Goal: Information Seeking & Learning: Learn about a topic

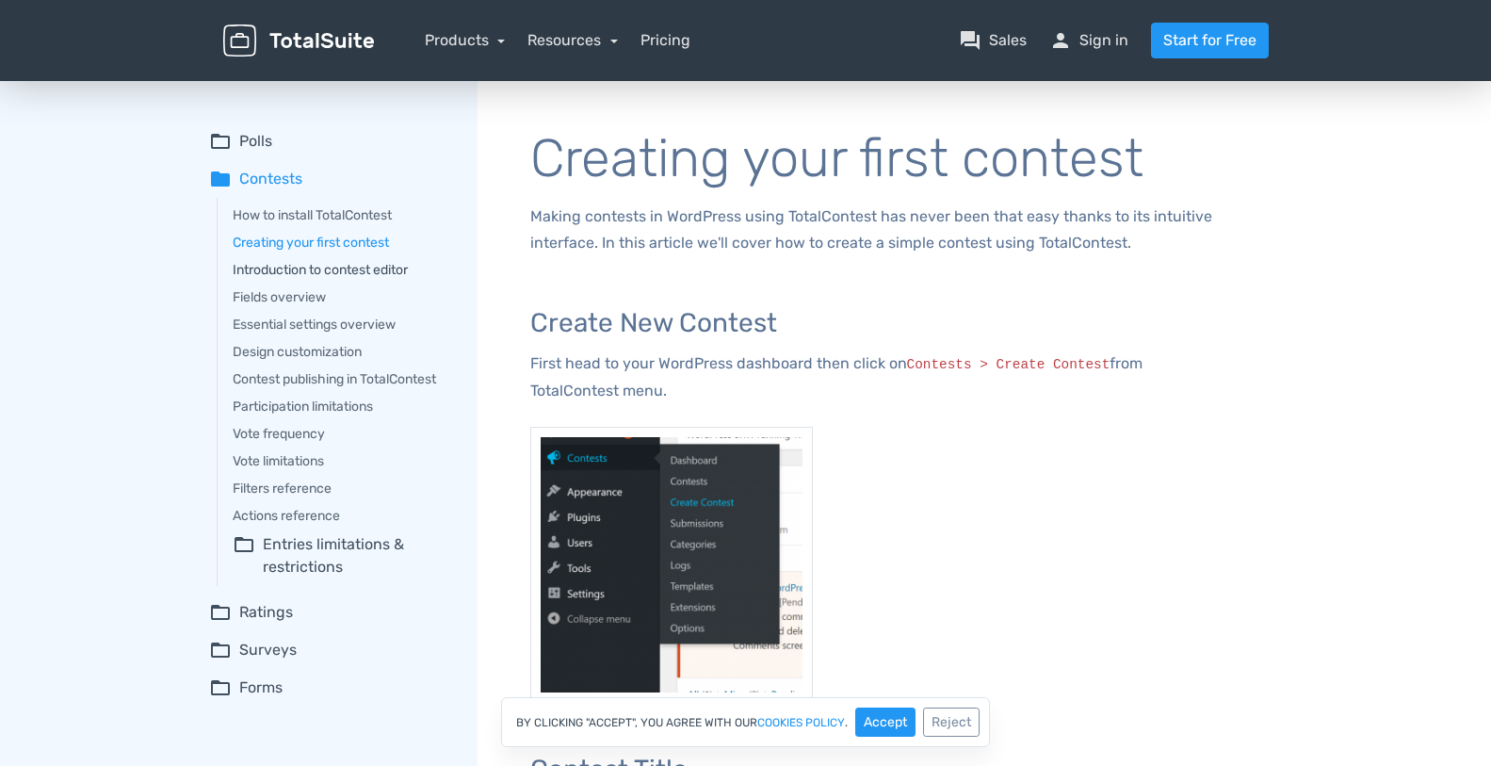
click at [383, 270] on link "Introduction to contest editor" at bounding box center [342, 270] width 218 height 20
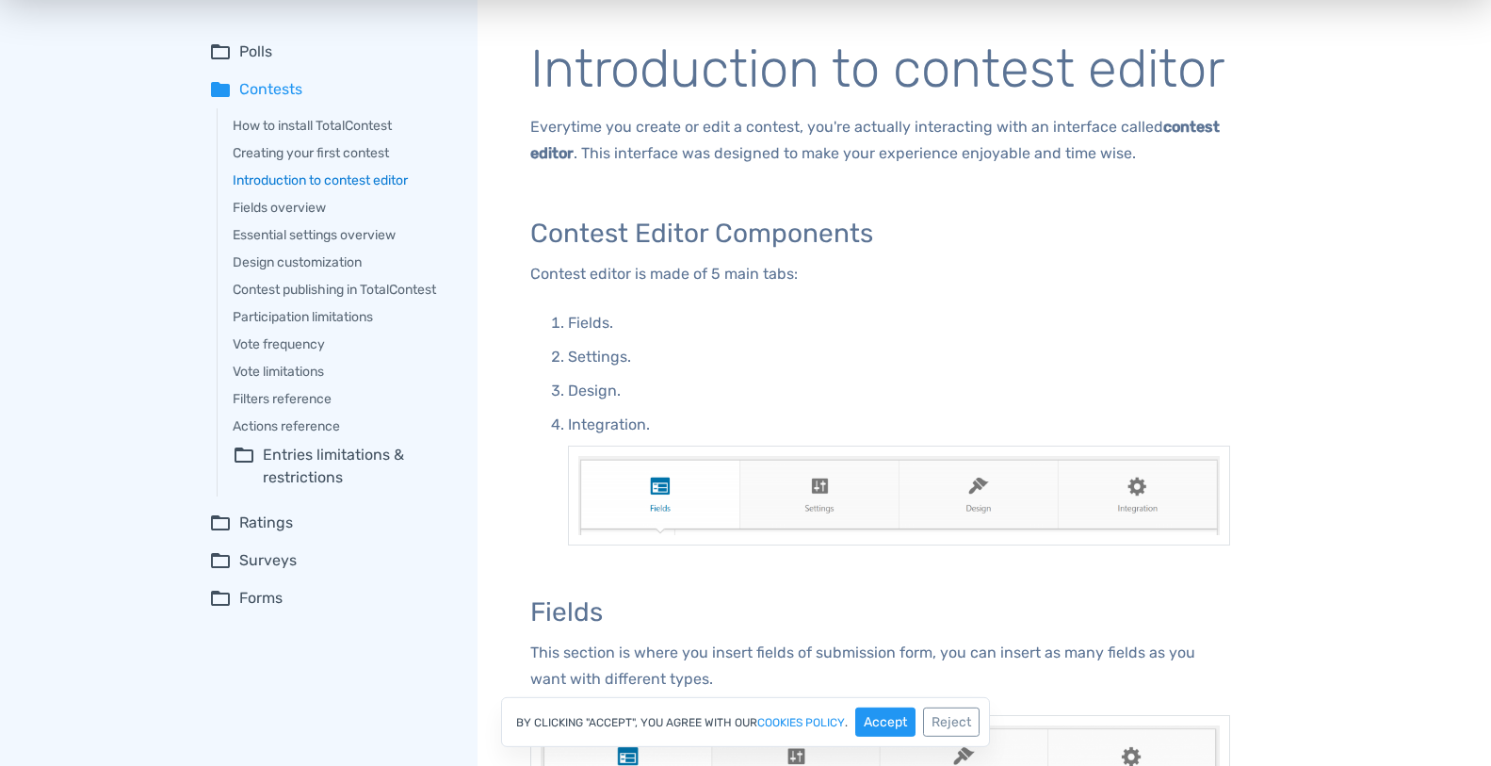
scroll to position [18, 0]
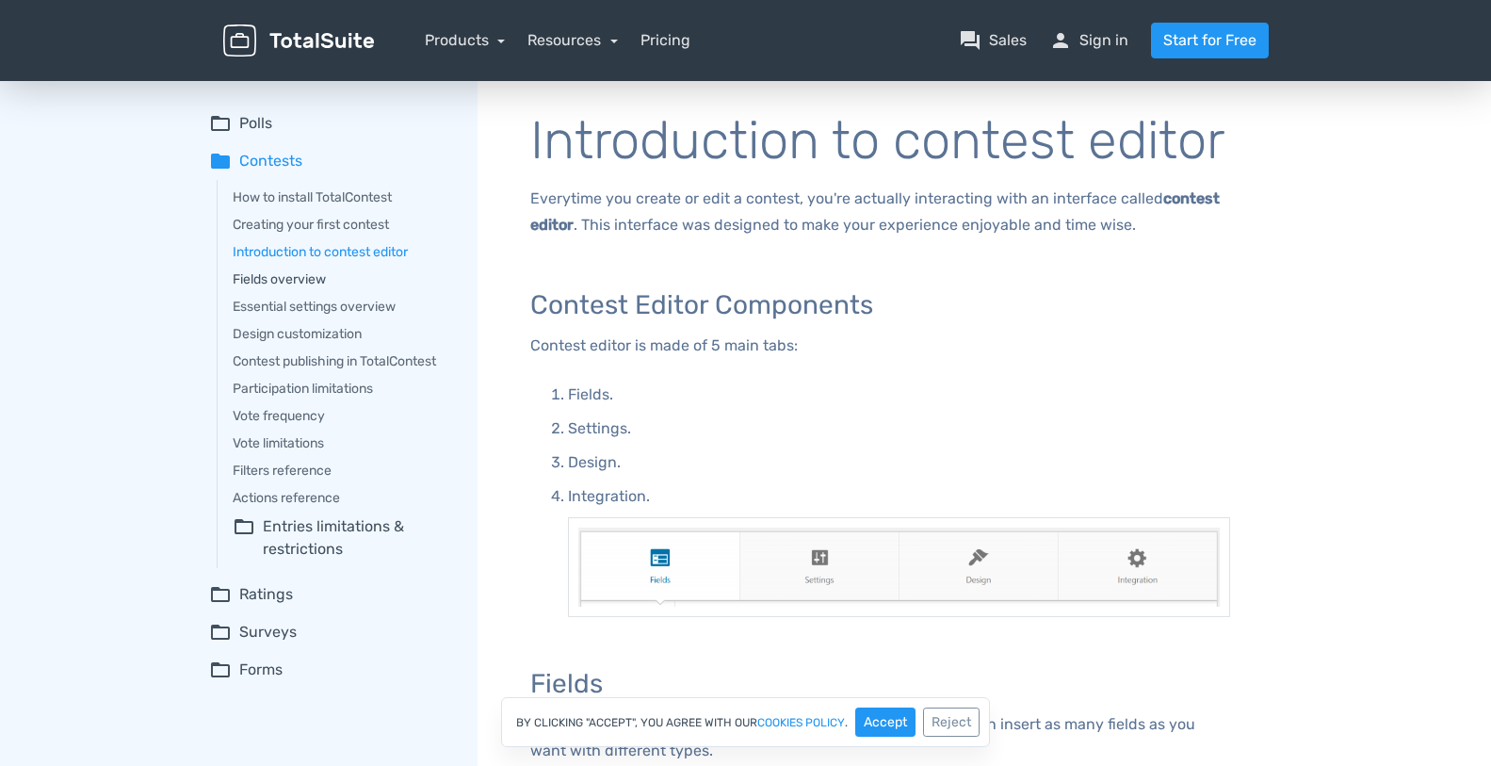
click at [287, 282] on link "Fields overview" at bounding box center [342, 279] width 218 height 20
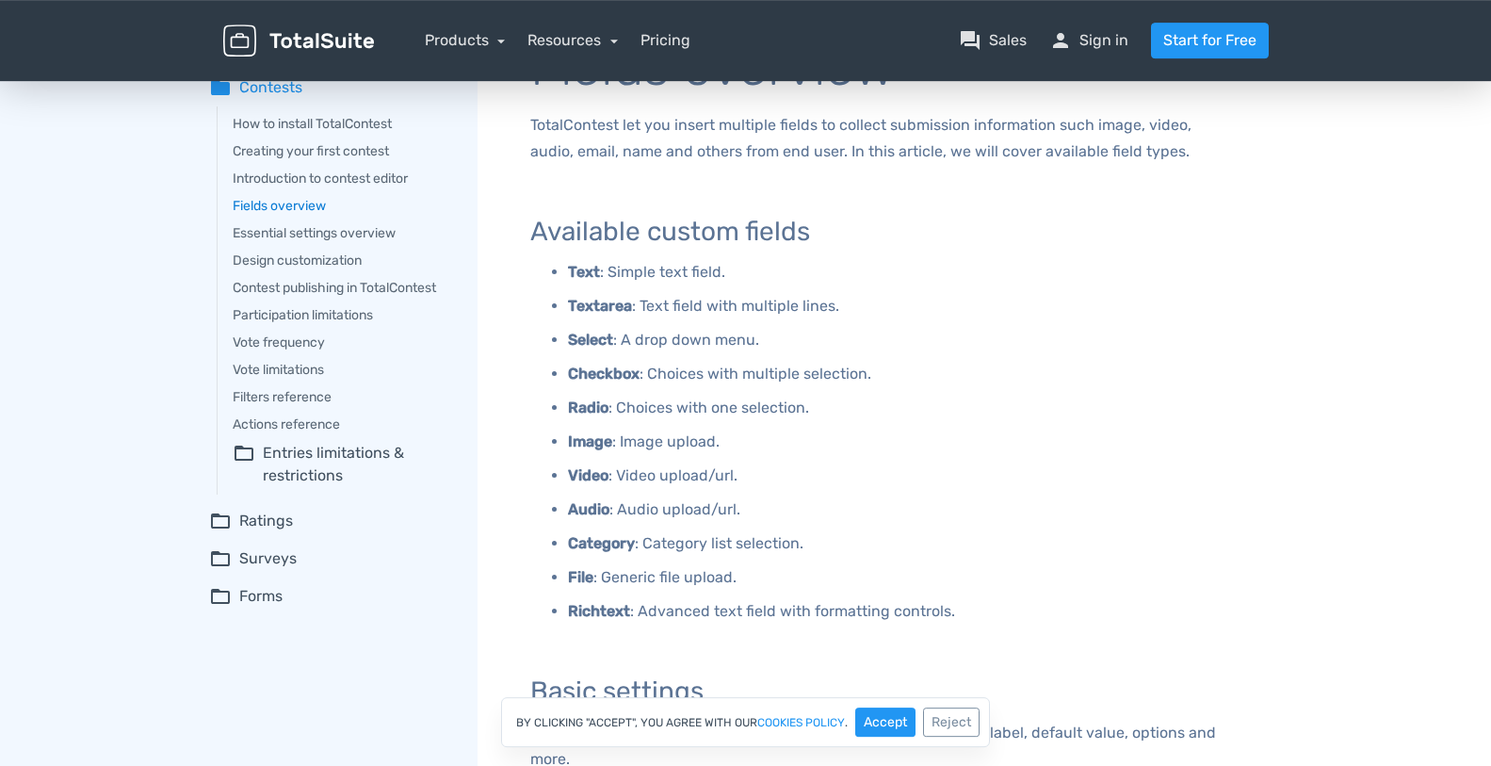
scroll to position [47, 0]
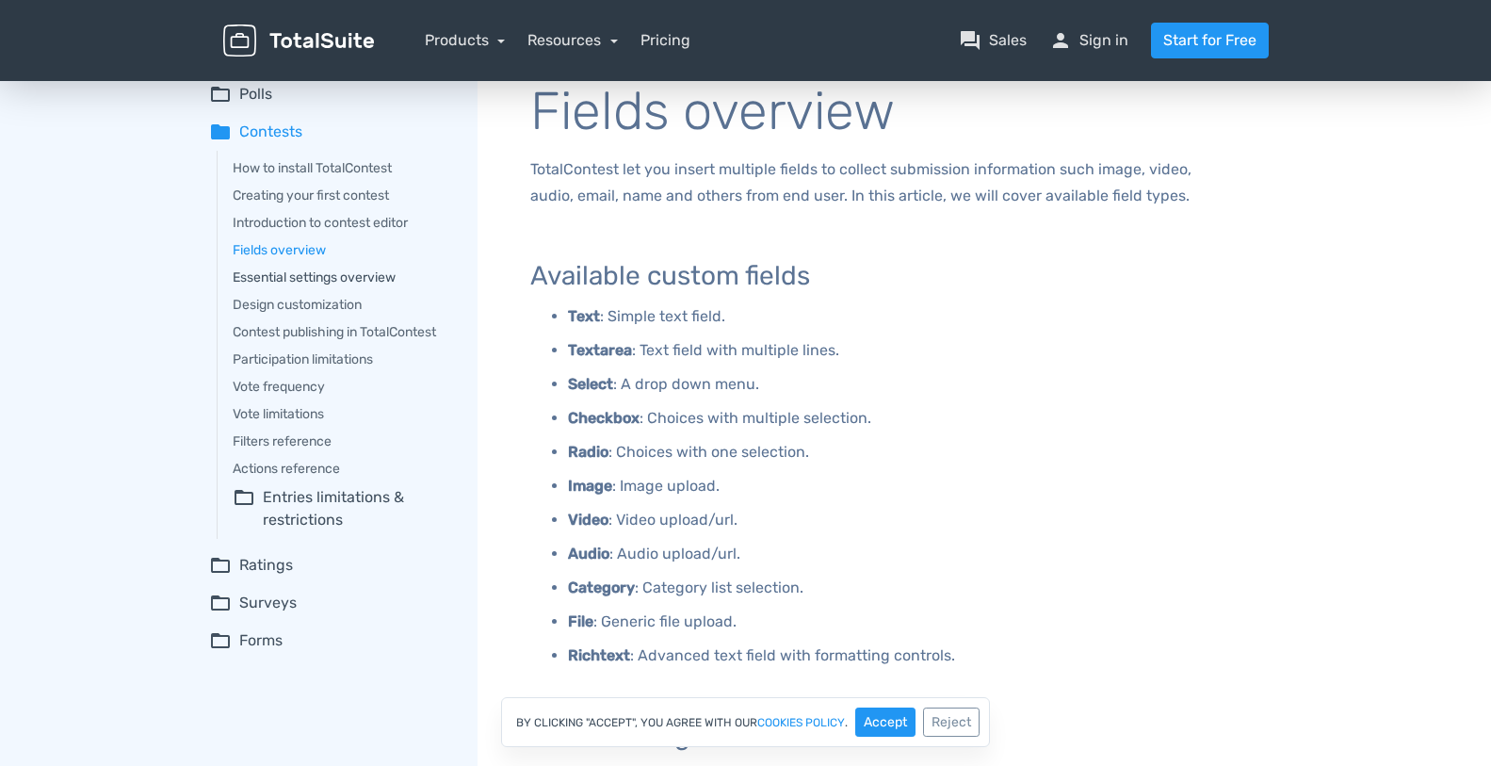
click at [382, 279] on link "Essential settings overview" at bounding box center [342, 277] width 218 height 20
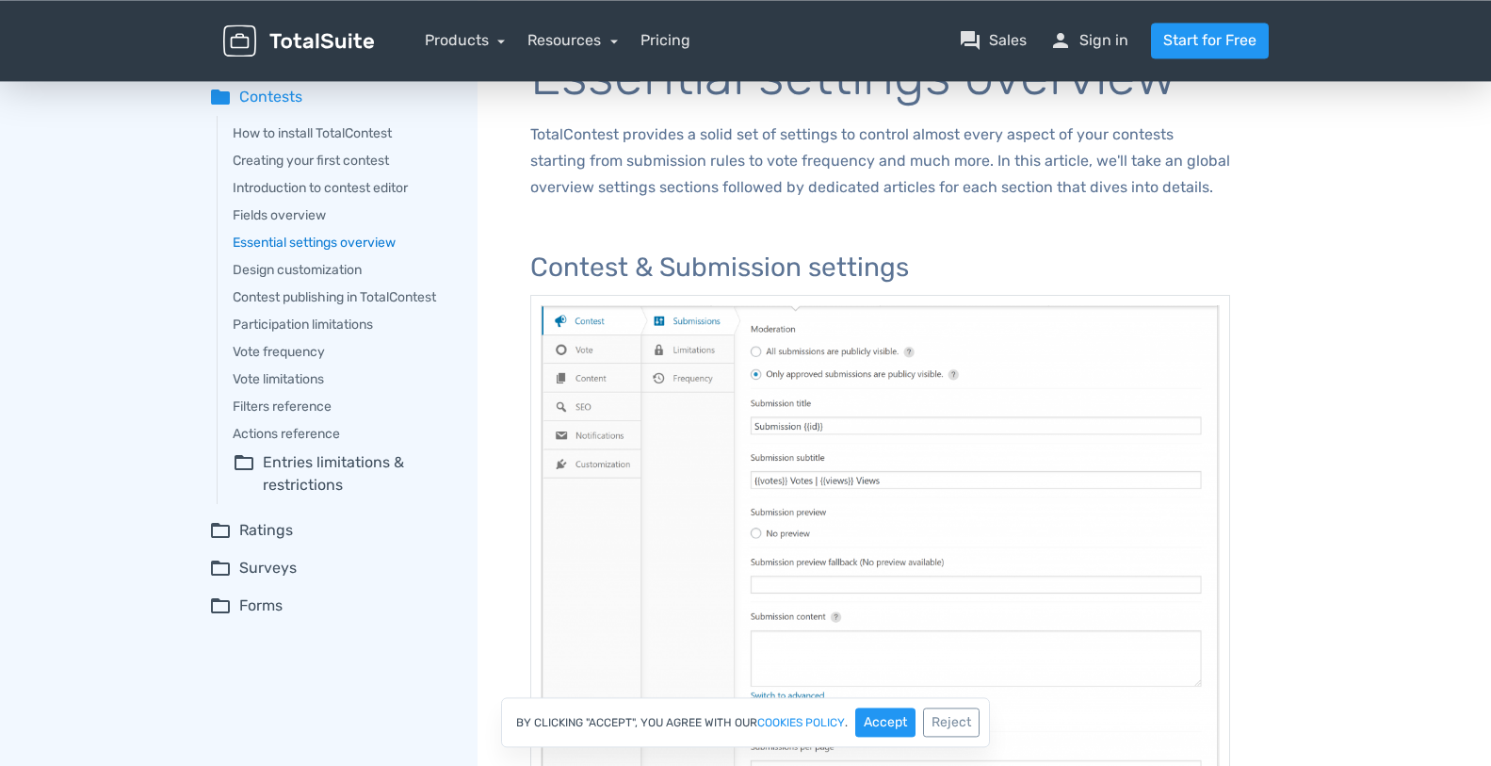
scroll to position [36, 0]
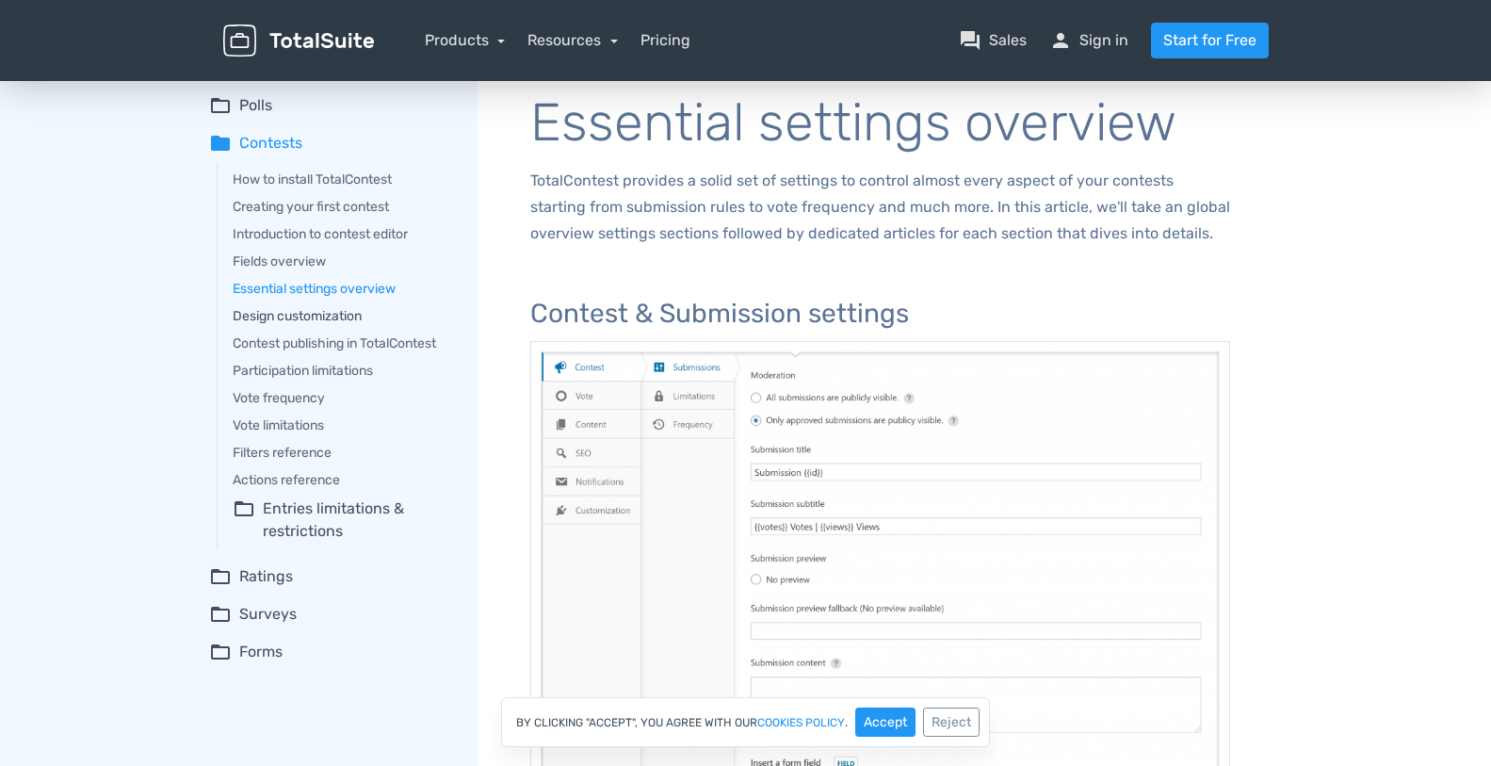
click at [291, 308] on link "Design customization" at bounding box center [342, 316] width 218 height 20
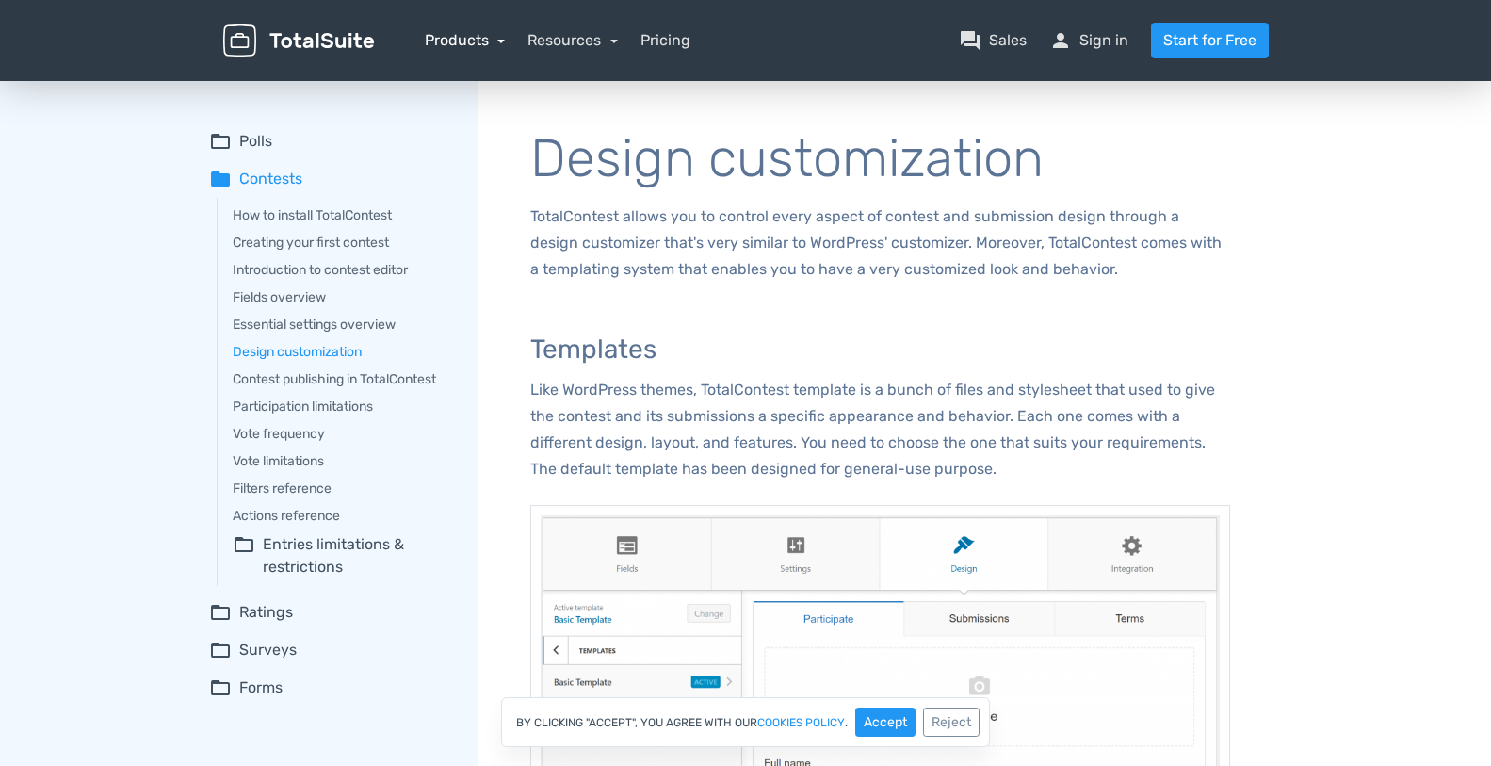
click at [503, 44] on link "Products" at bounding box center [465, 40] width 81 height 18
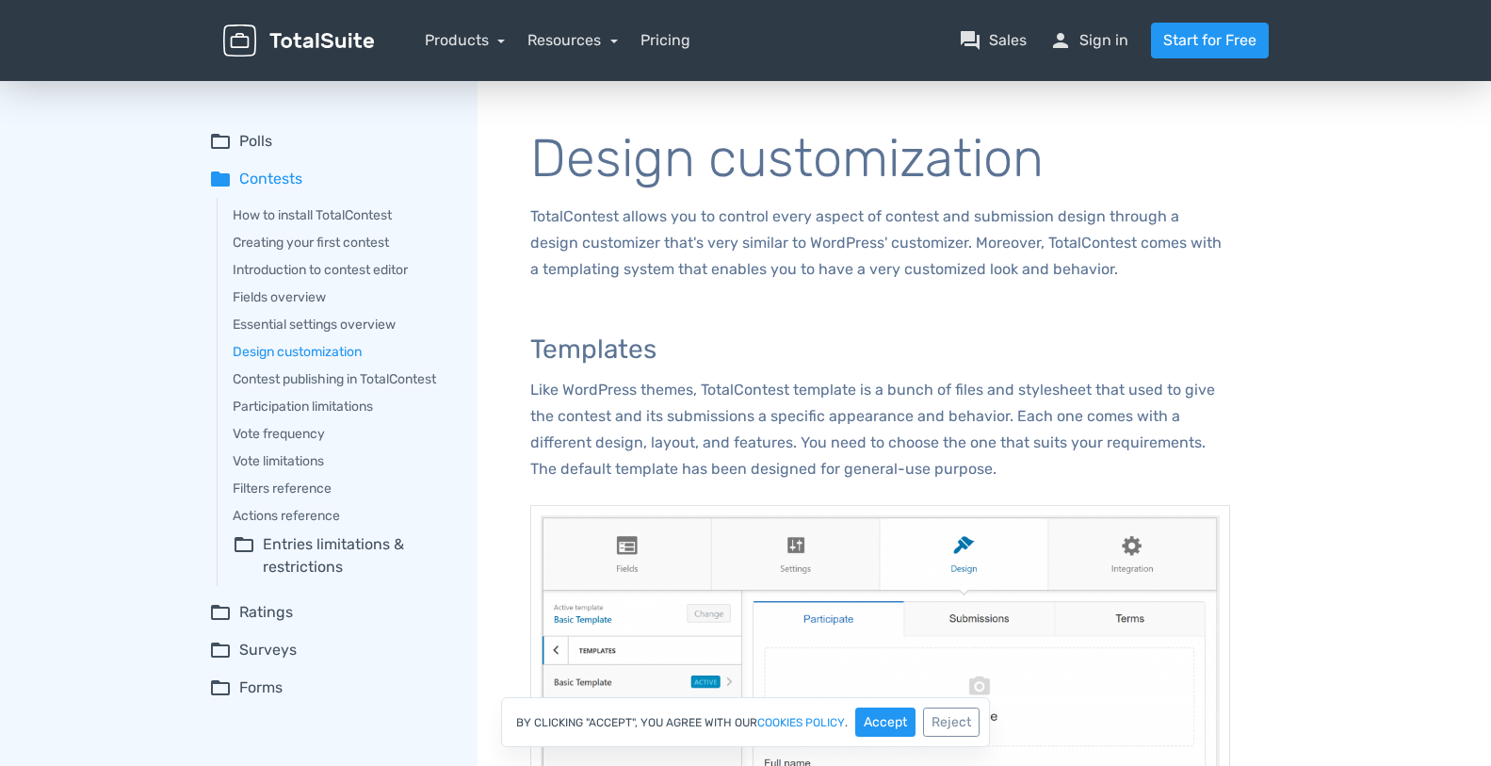
click at [250, 143] on summary "folder_open Polls" at bounding box center [330, 141] width 242 height 23
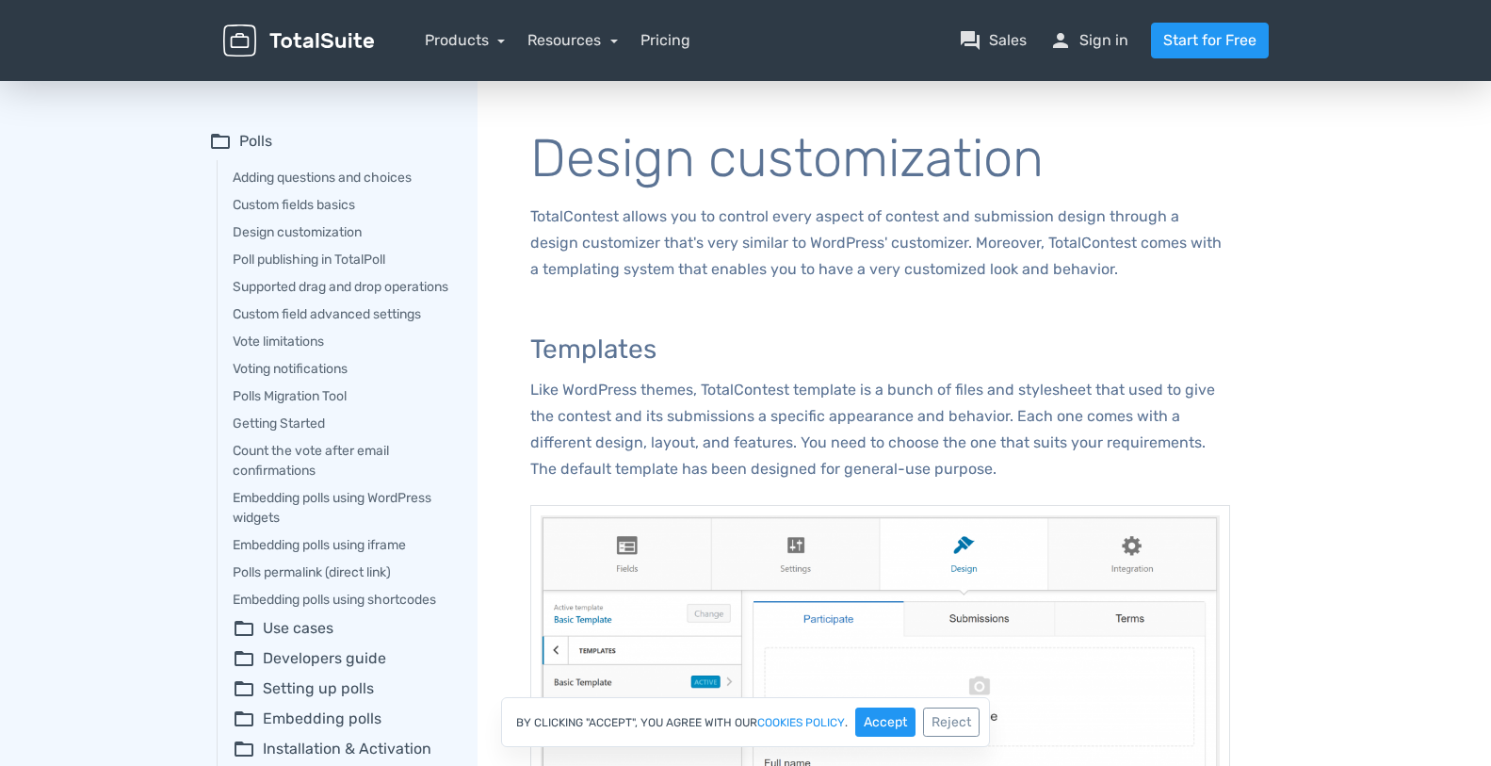
click at [250, 143] on summary "folder_open Polls" at bounding box center [330, 141] width 242 height 23
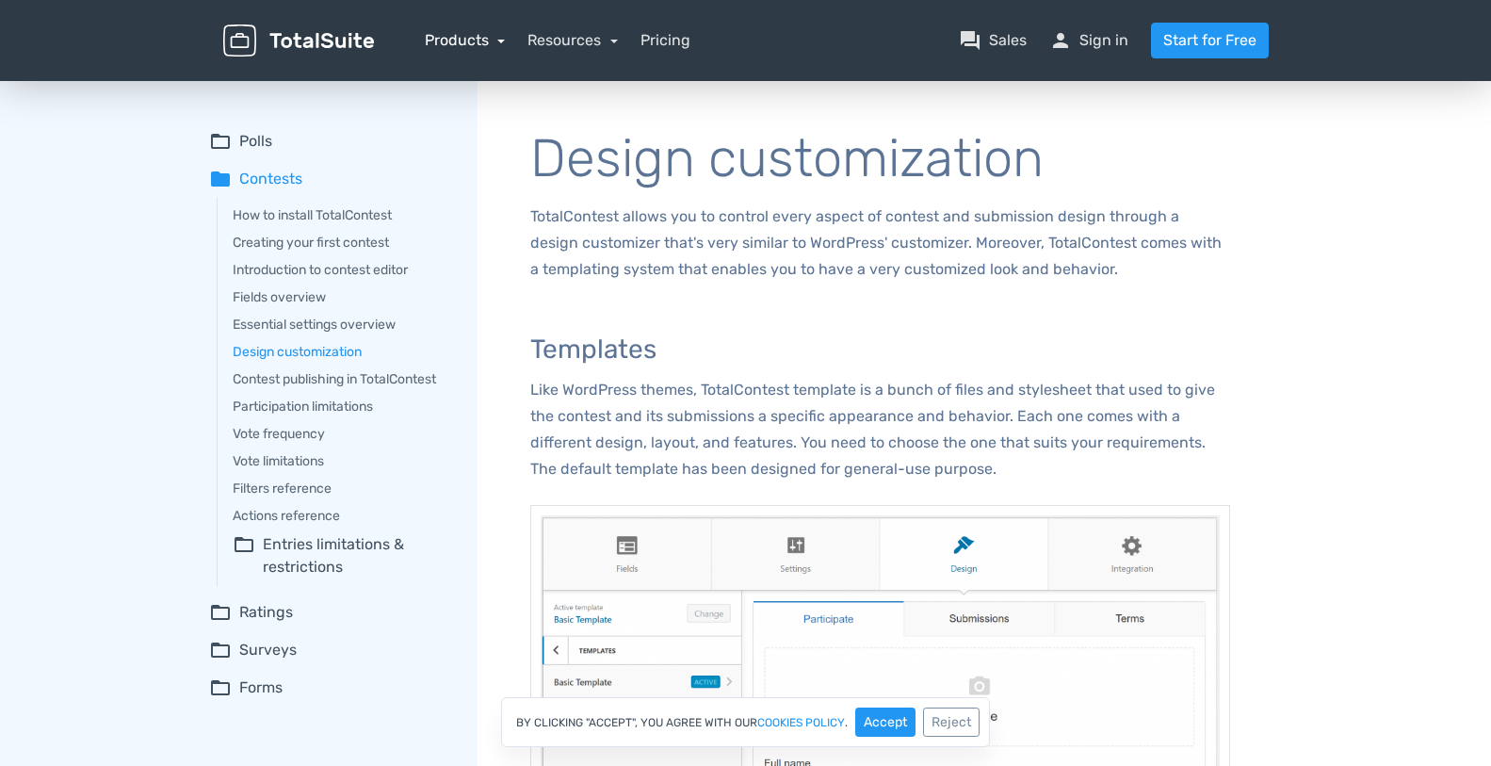
click at [500, 38] on link "Products" at bounding box center [465, 40] width 81 height 18
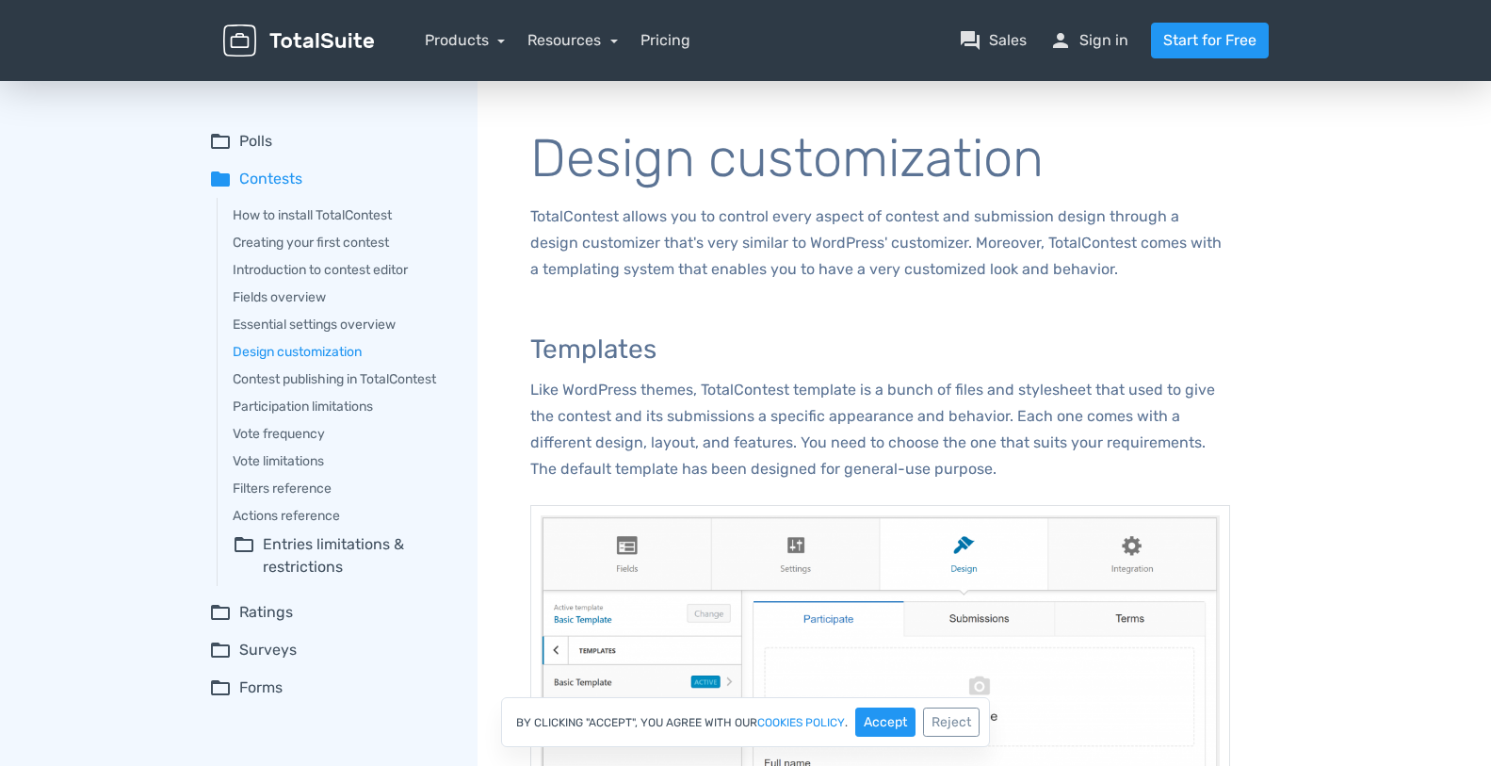
click at [243, 135] on summary "folder_open Polls" at bounding box center [330, 141] width 242 height 23
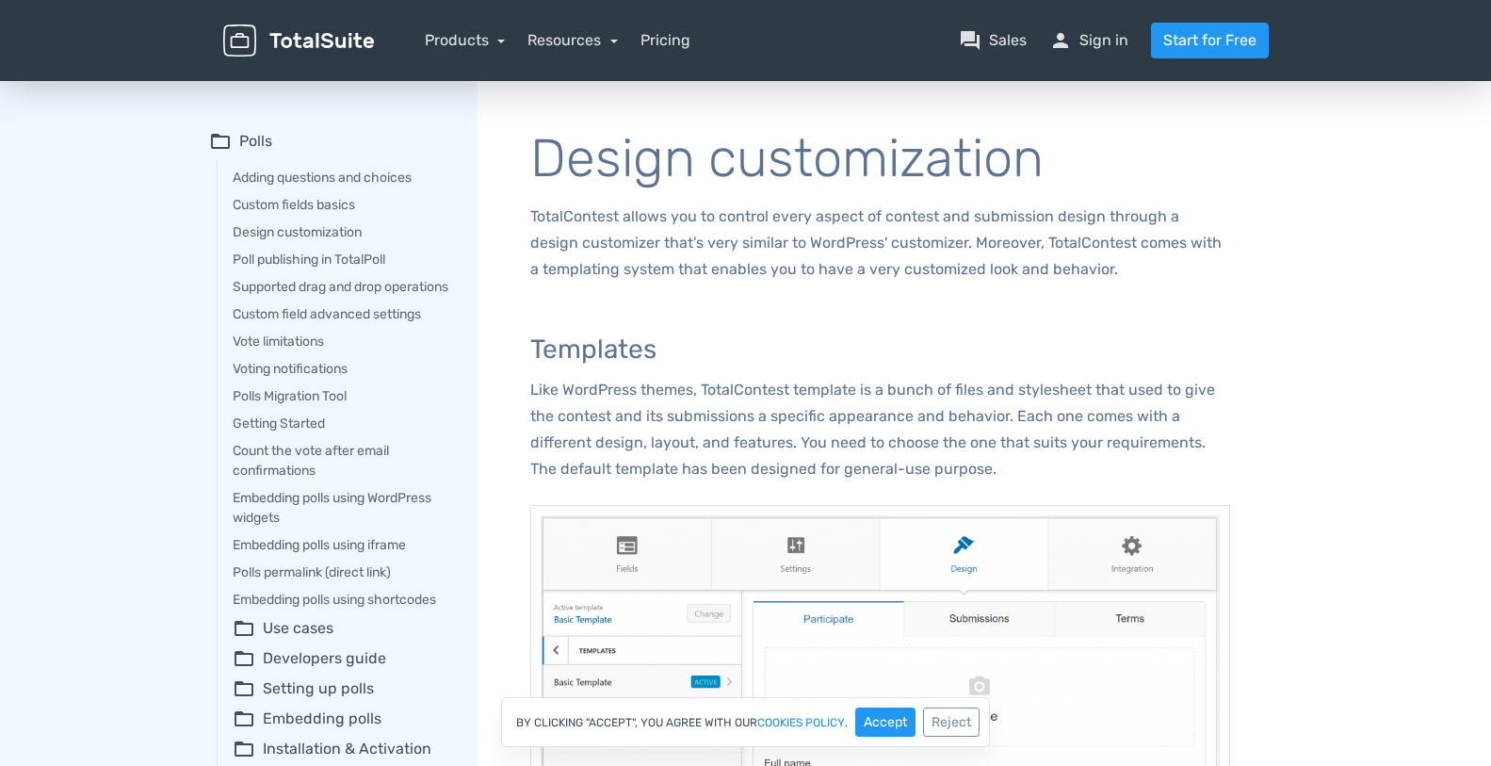
click at [267, 138] on summary "folder_open Polls" at bounding box center [330, 141] width 242 height 23
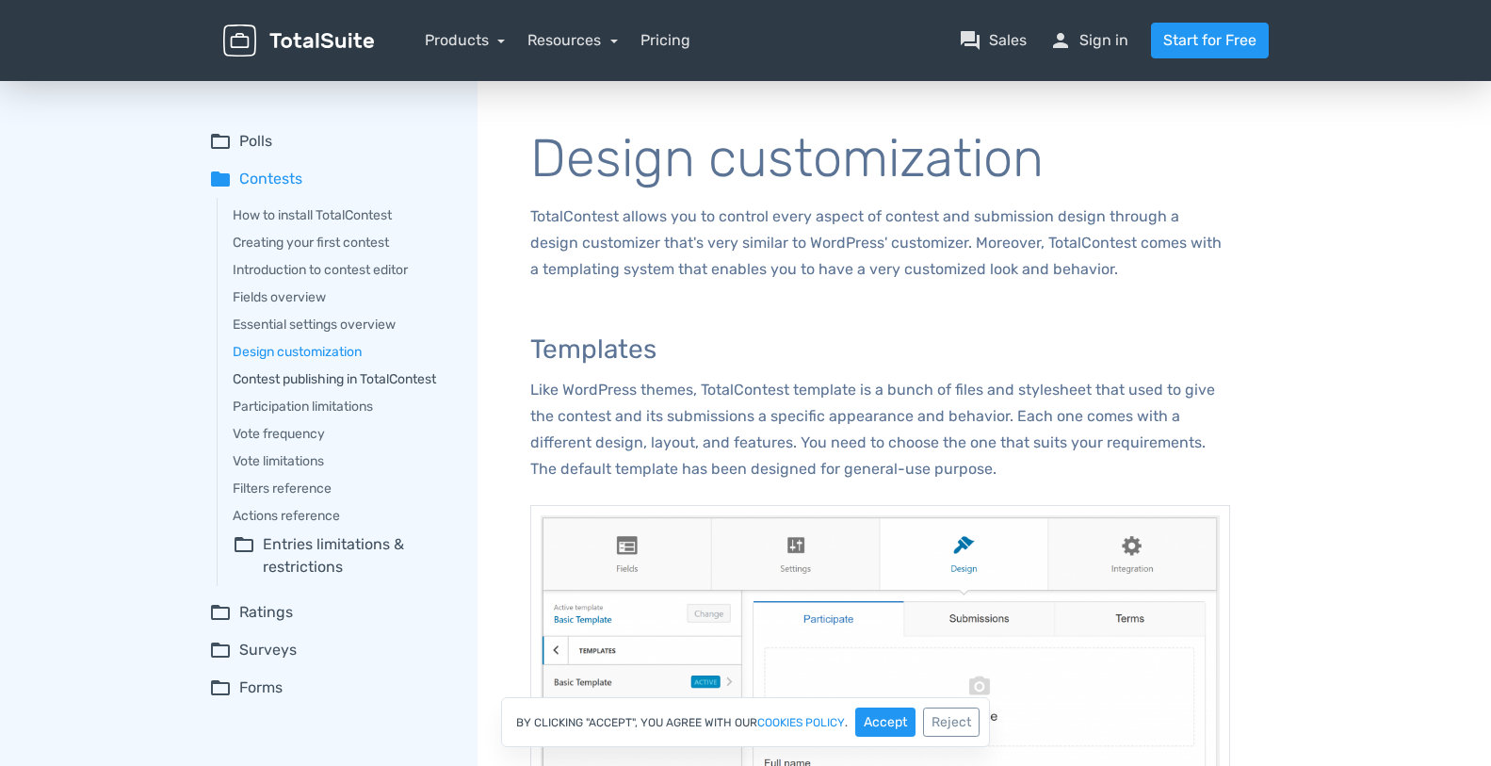
click at [335, 379] on link "Contest publishing in TotalContest" at bounding box center [342, 379] width 218 height 20
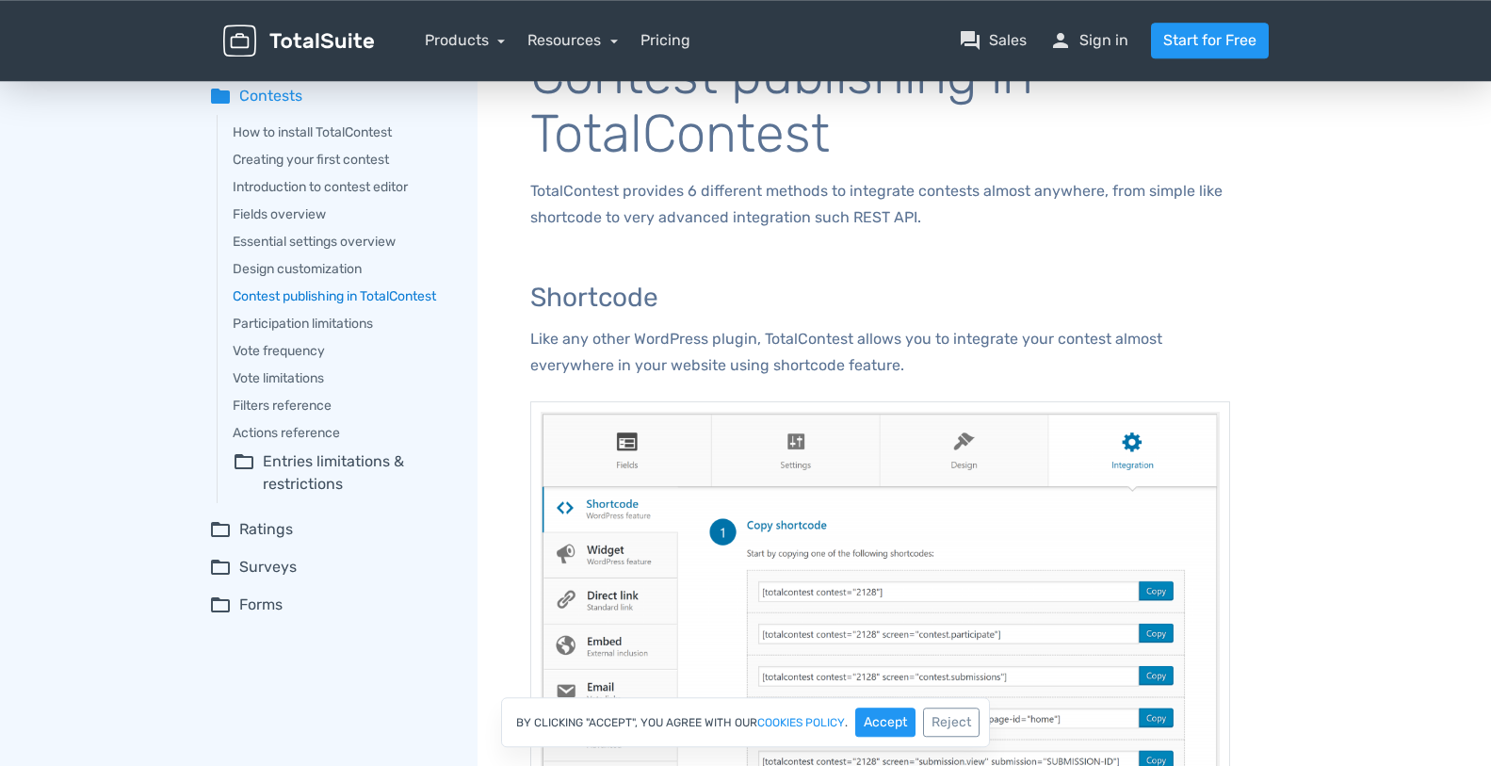
scroll to position [64, 0]
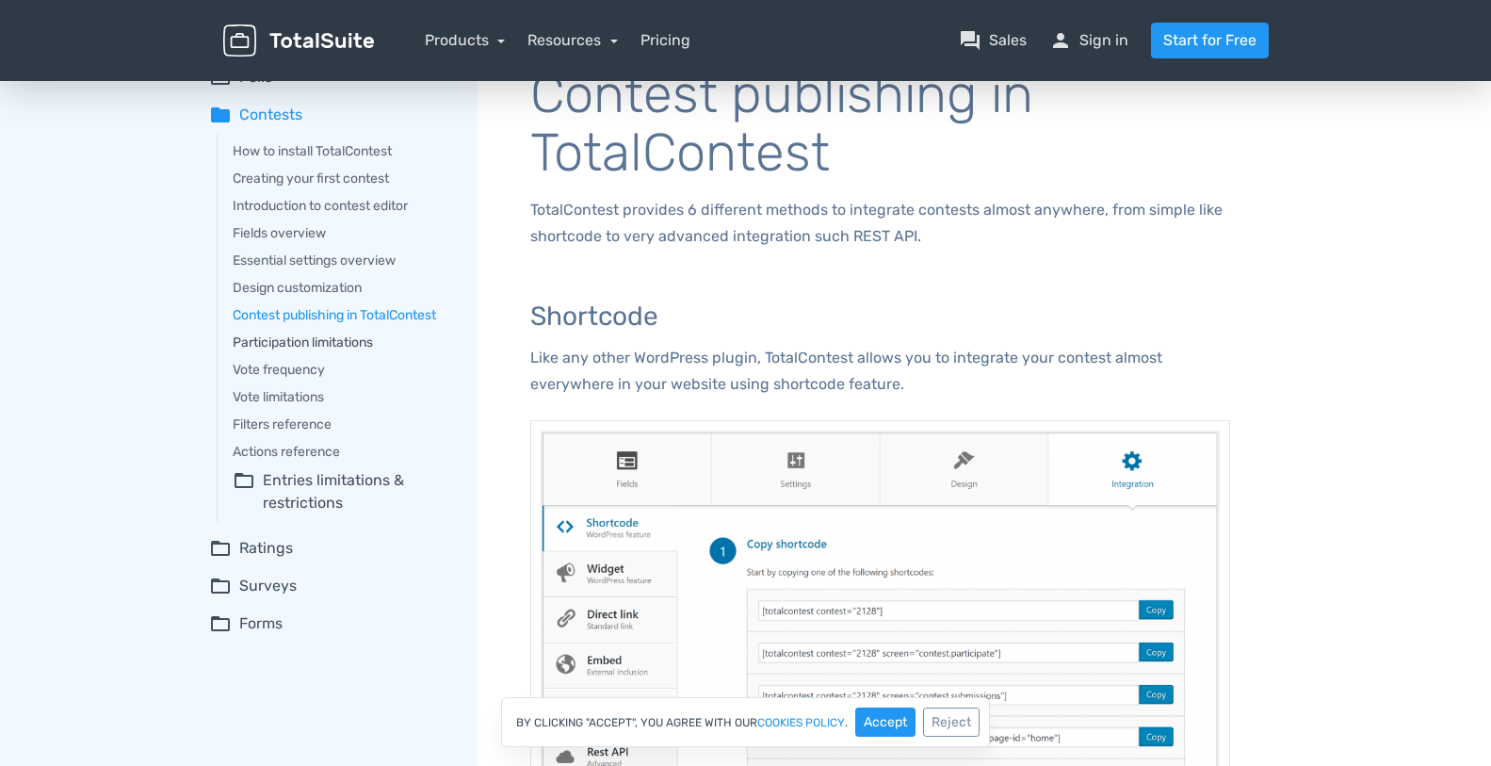
click at [343, 347] on link "Participation limitations" at bounding box center [342, 342] width 218 height 20
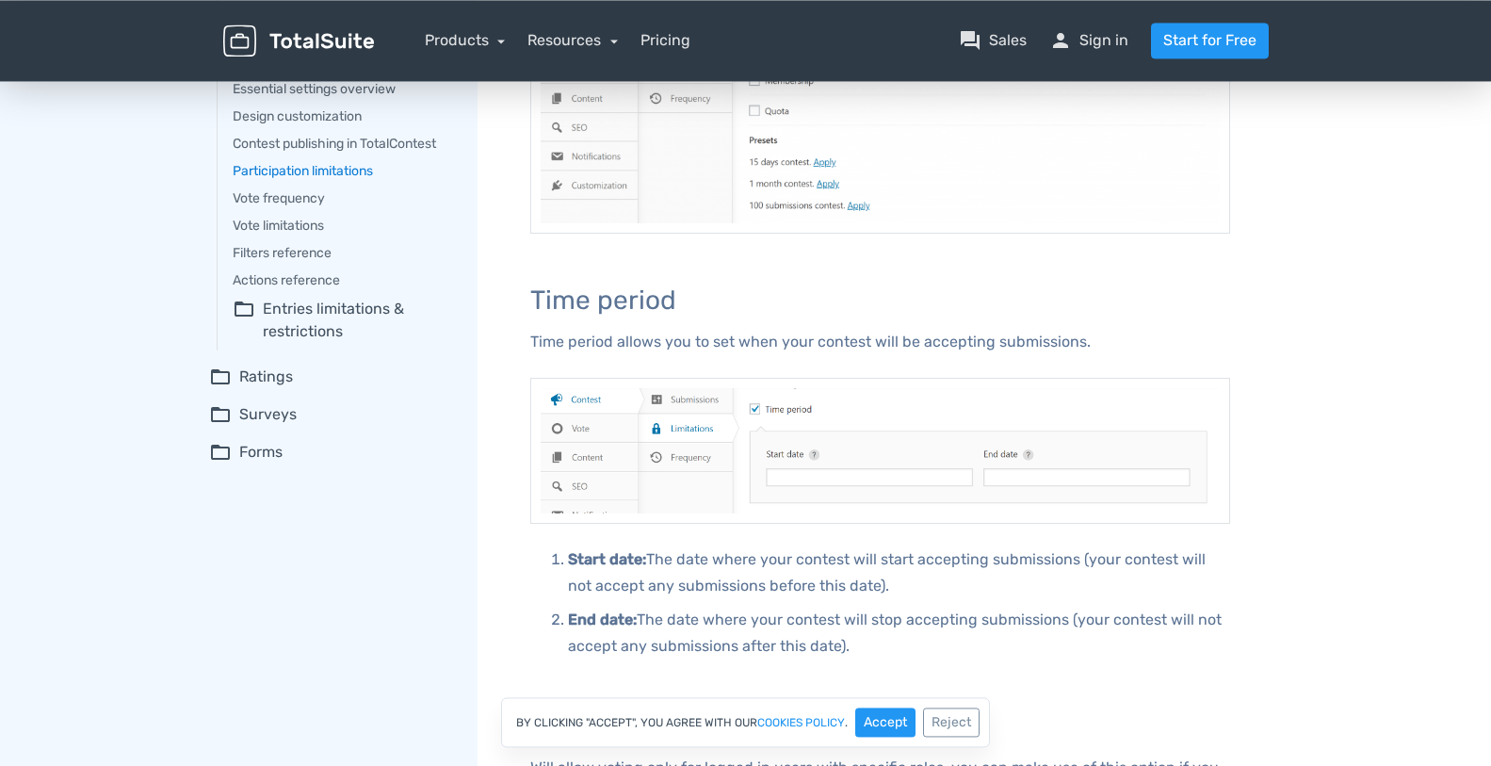
scroll to position [91, 0]
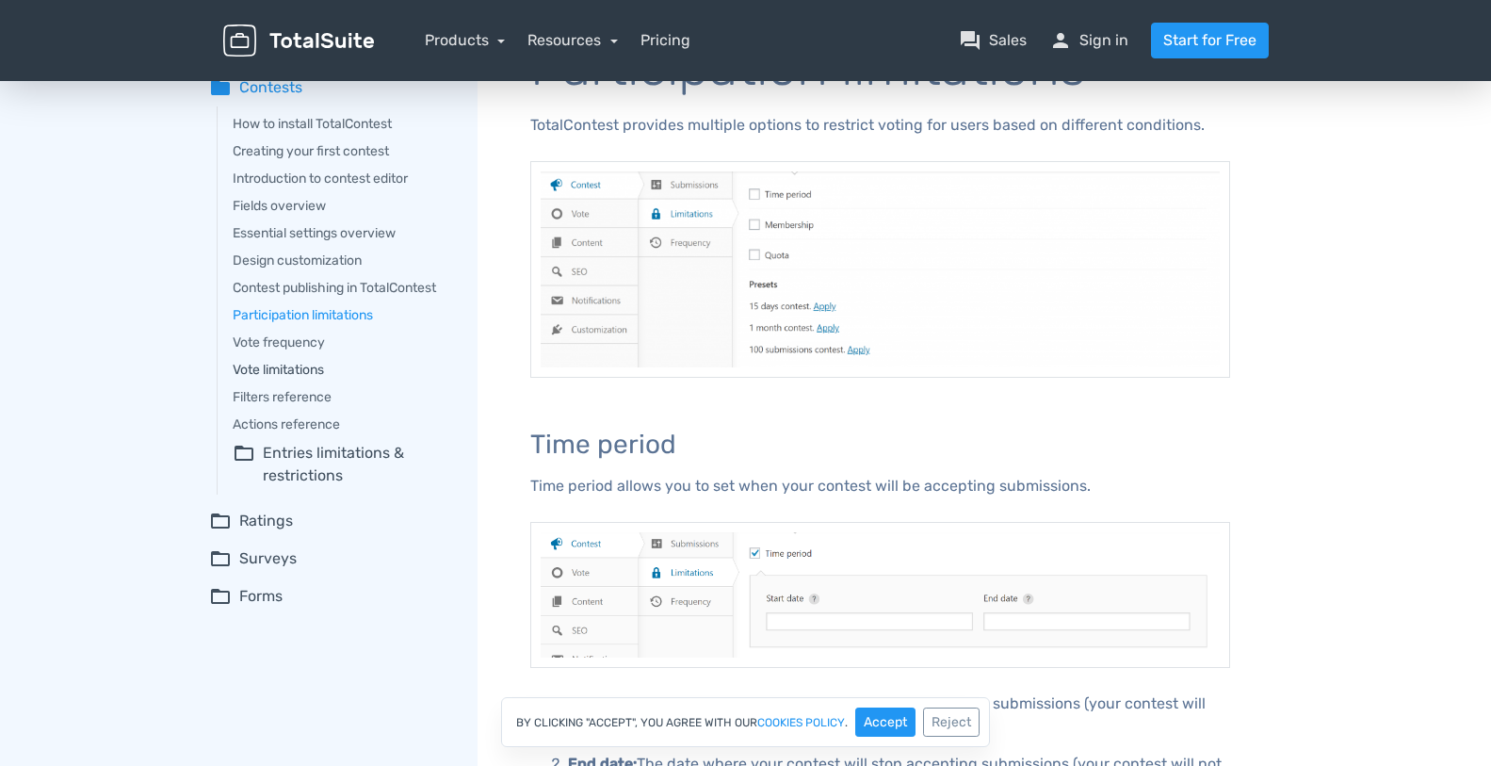
click at [285, 364] on link "Vote limitations" at bounding box center [342, 370] width 218 height 20
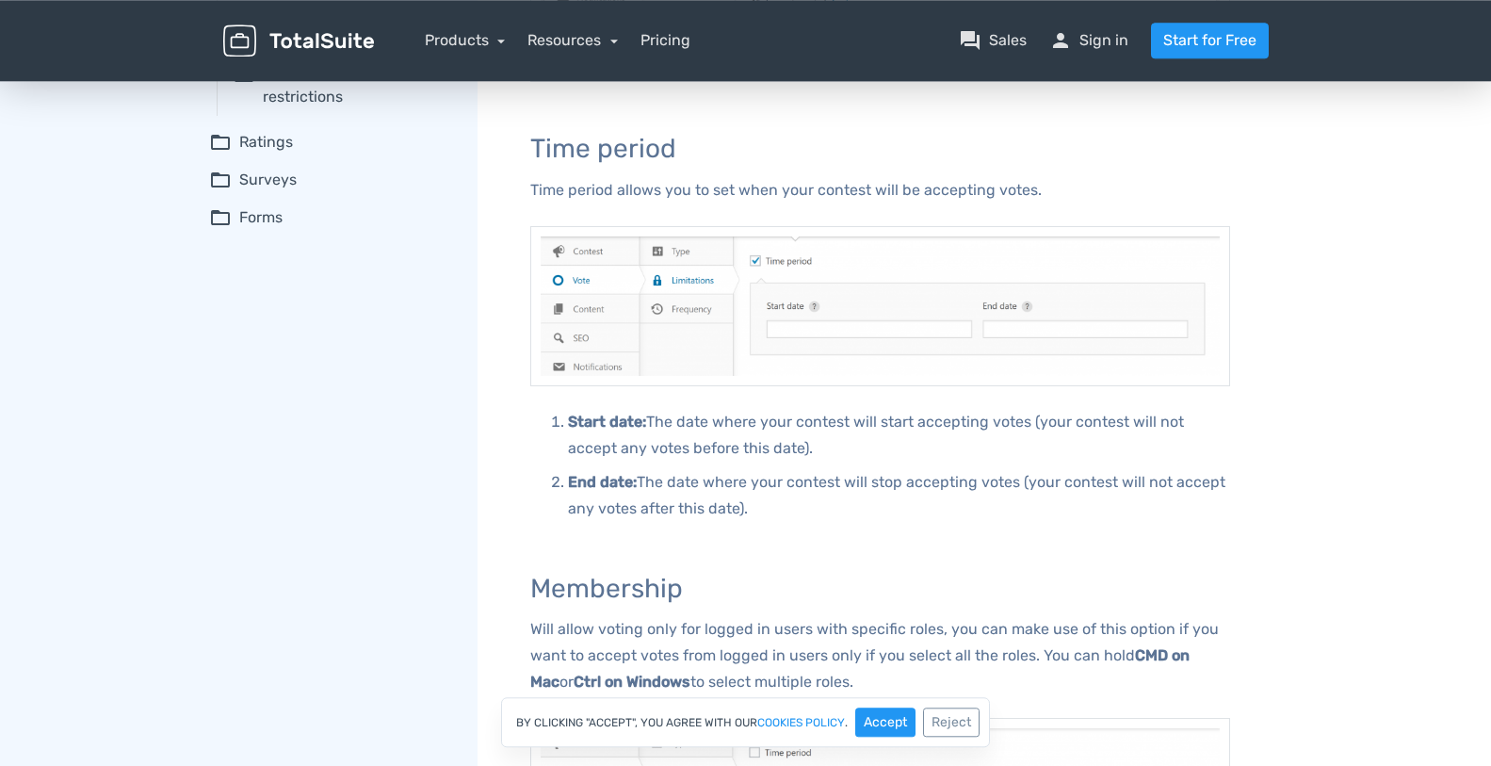
scroll to position [96, 0]
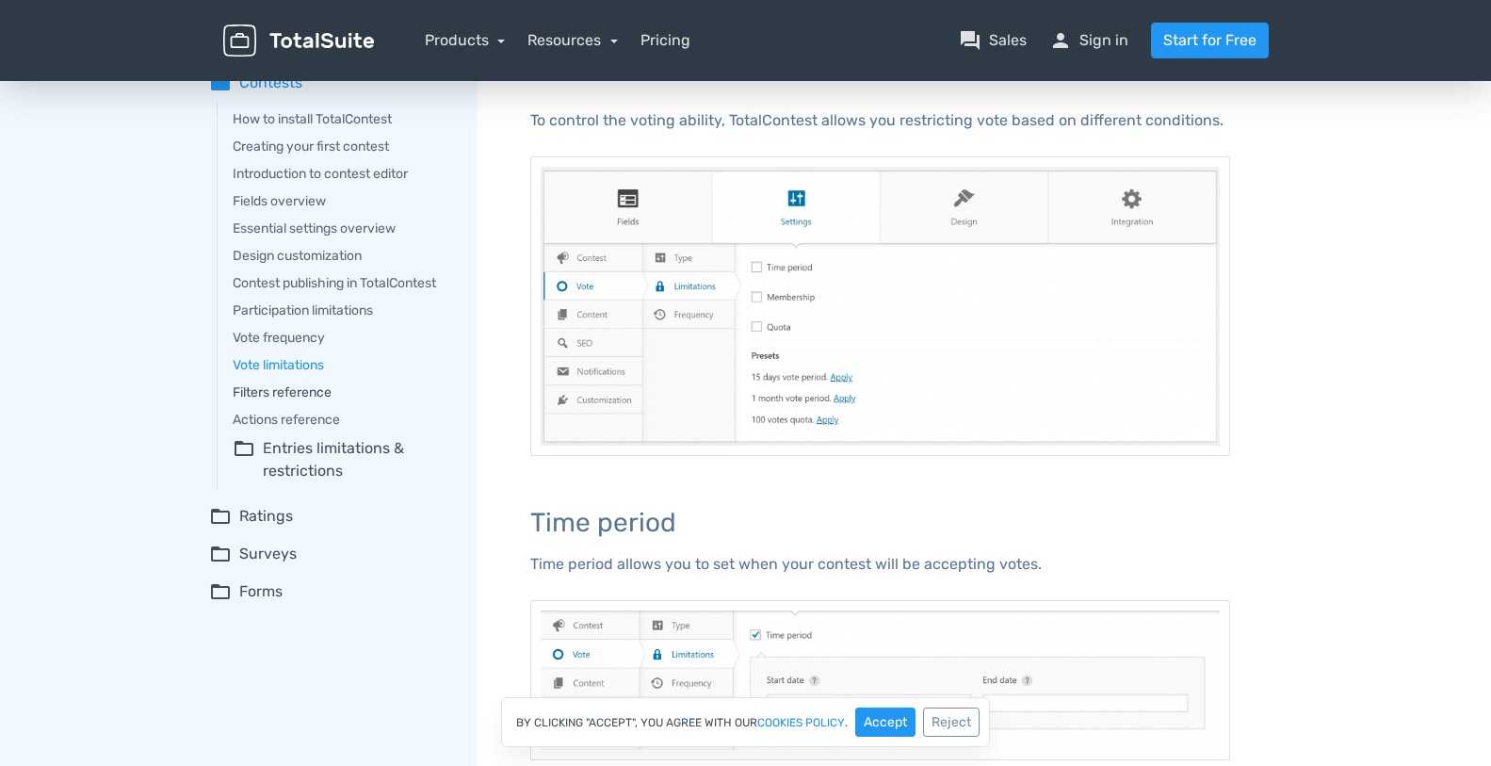
click at [322, 392] on link "Filters reference" at bounding box center [342, 392] width 218 height 20
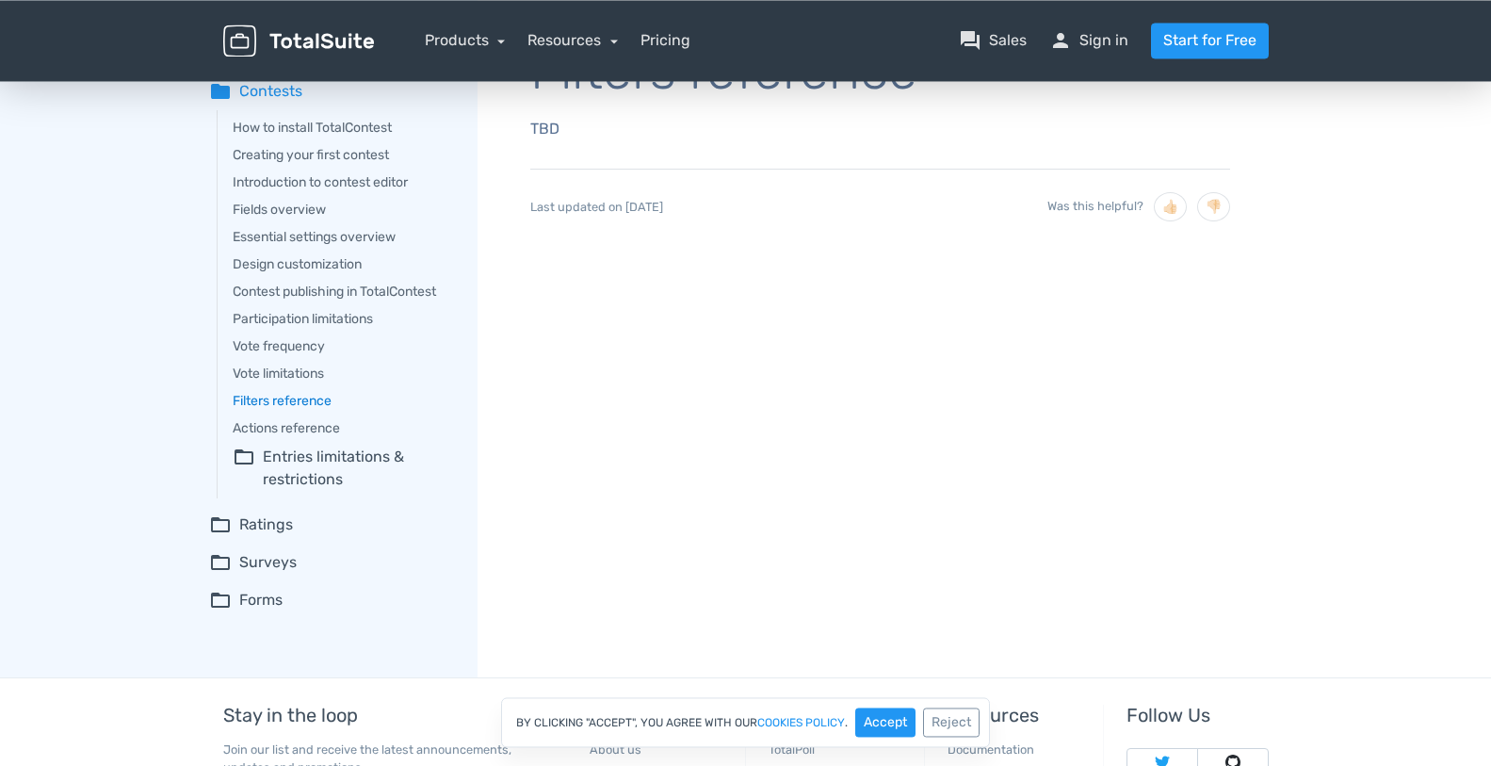
scroll to position [192, 0]
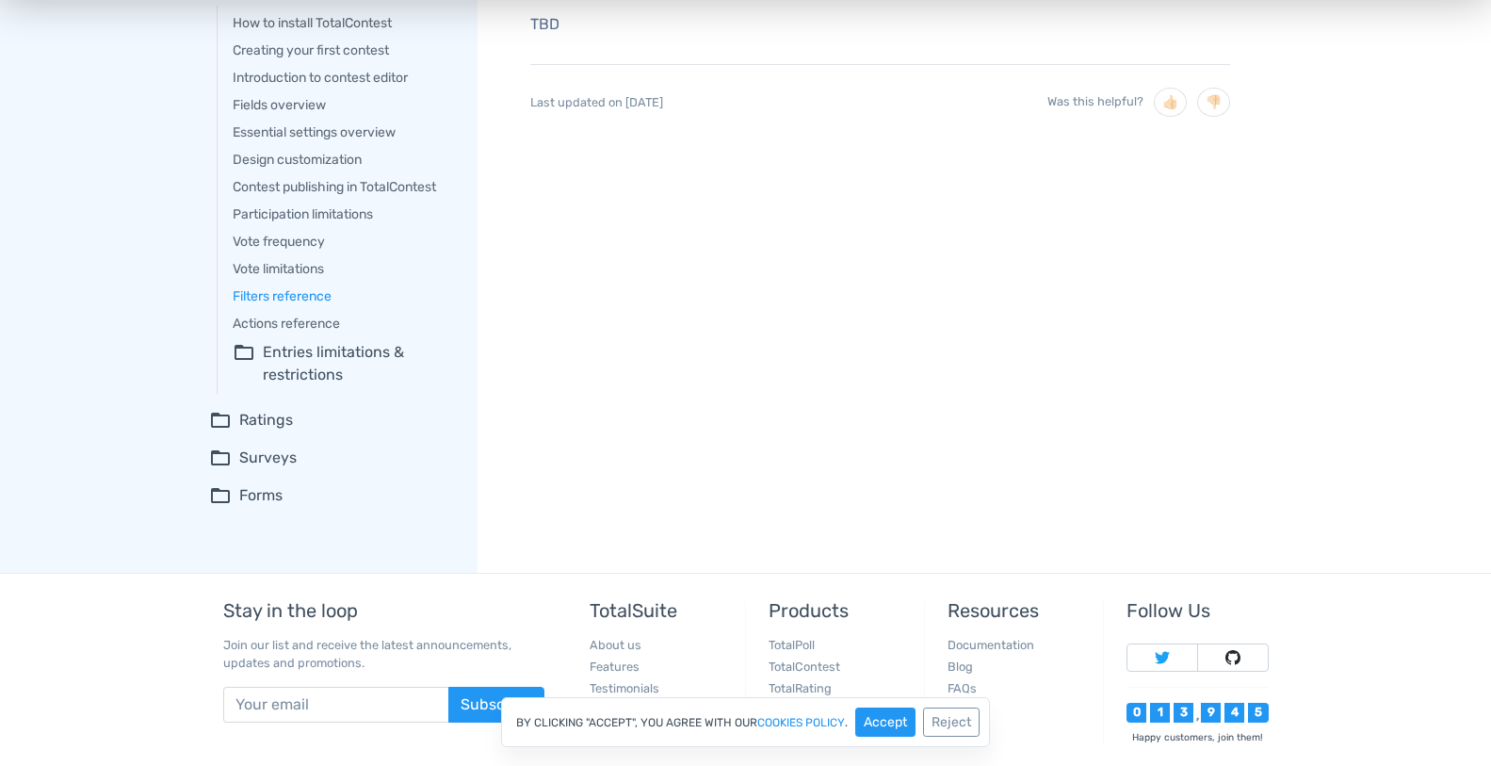
click at [290, 363] on summary "folder_open Entries limitations & restrictions" at bounding box center [342, 363] width 218 height 45
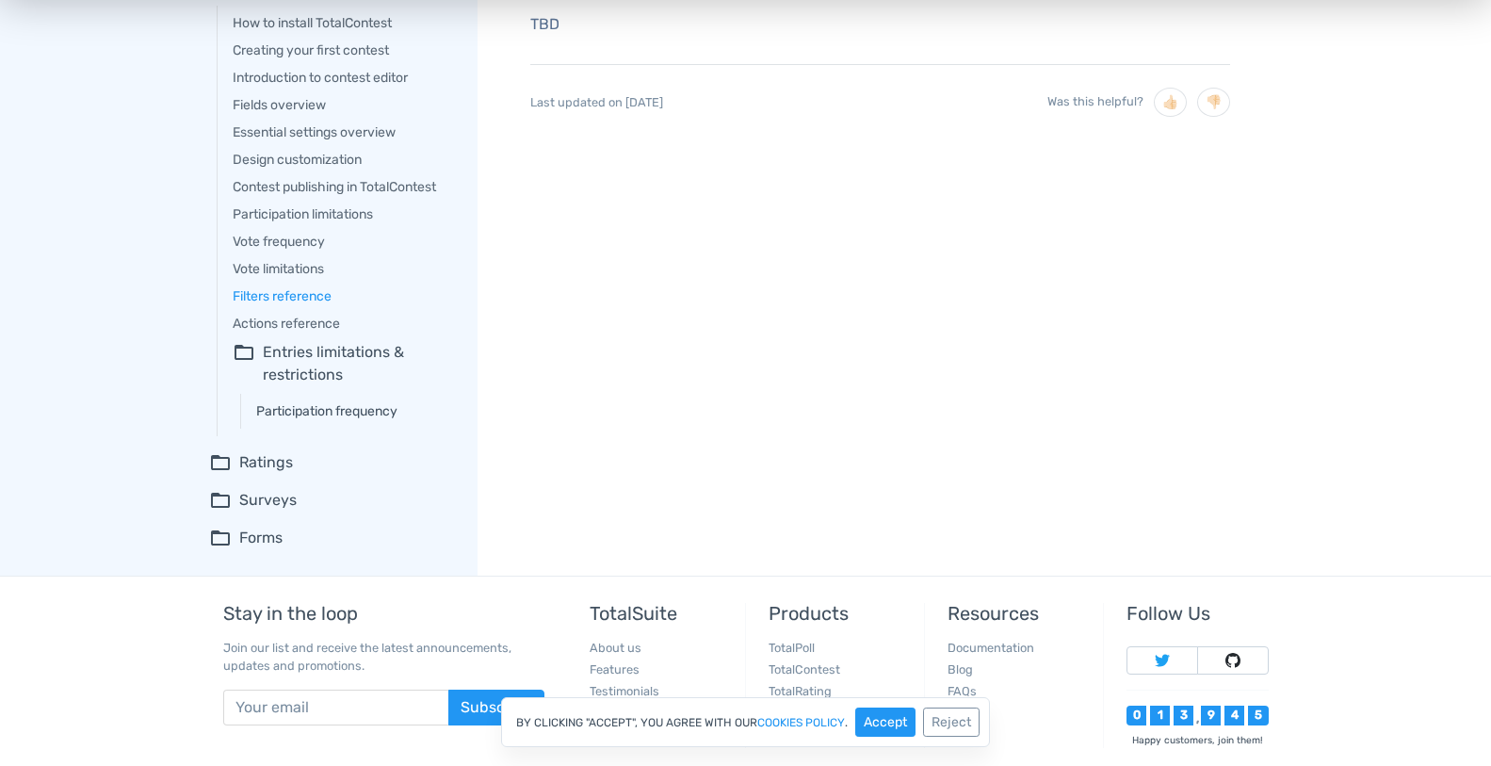
click at [348, 409] on link "Participation frequency" at bounding box center [353, 411] width 195 height 20
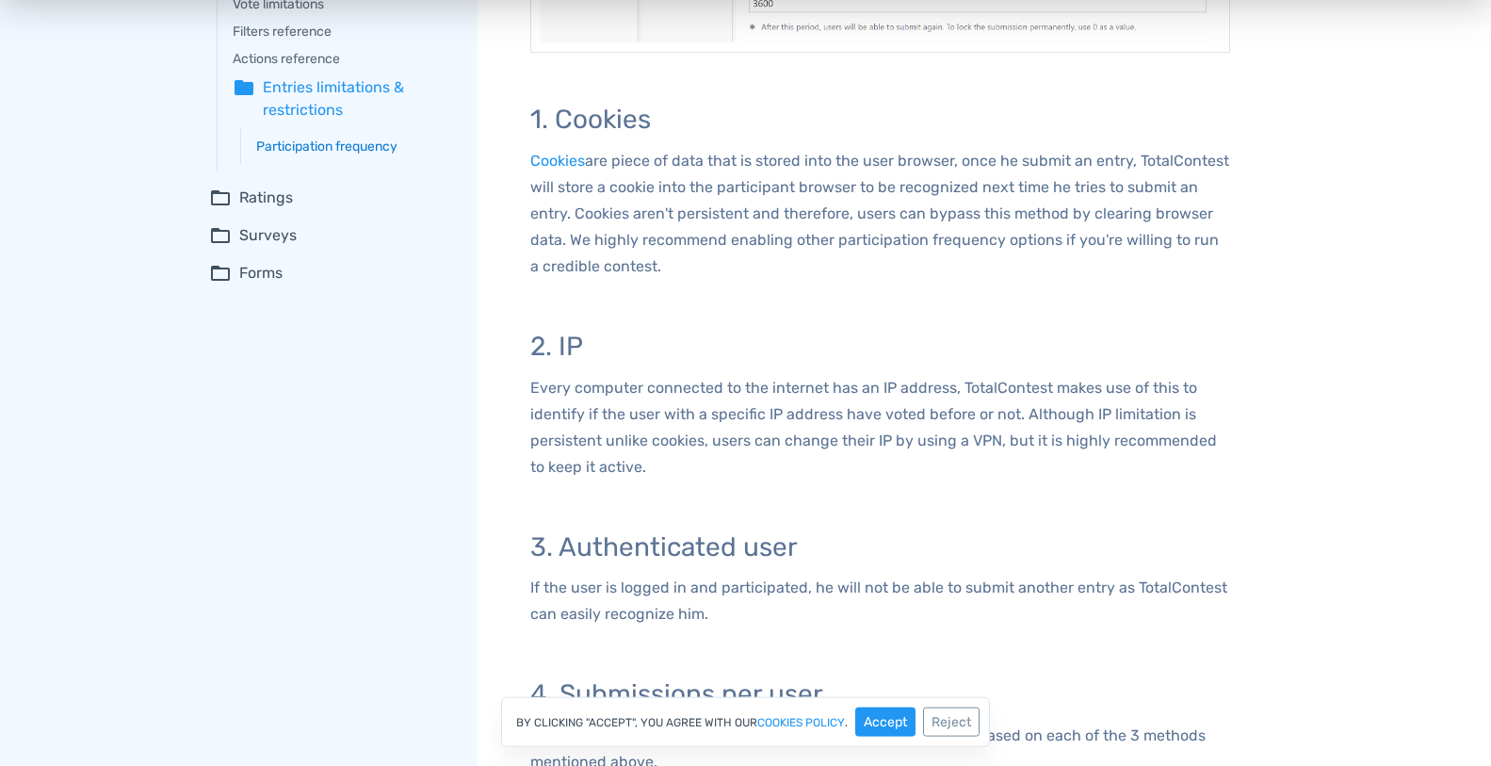
scroll to position [480, 0]
